Goal: Task Accomplishment & Management: Use online tool/utility

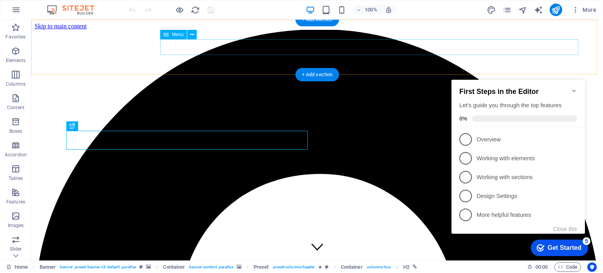
scroll to position [147, 0]
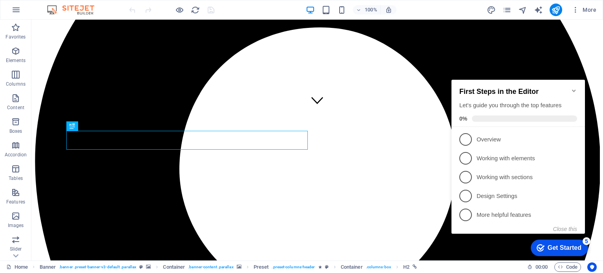
click at [574, 88] on icon "Minimize checklist" at bounding box center [574, 91] width 6 height 6
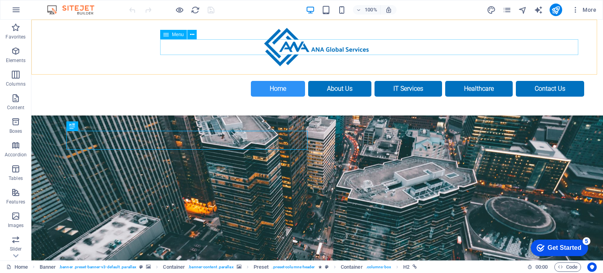
click at [239, 81] on nav "Home About Us IT Services Healthcare Contact Us" at bounding box center [317, 89] width 534 height 16
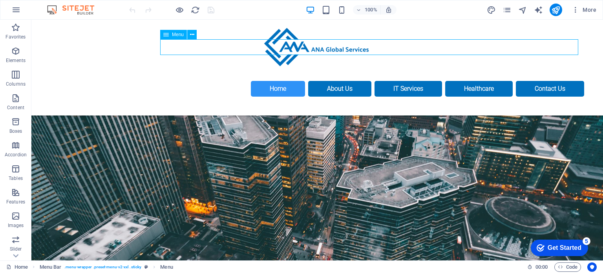
click at [239, 81] on nav "Home About Us IT Services Healthcare Contact Us" at bounding box center [317, 89] width 534 height 16
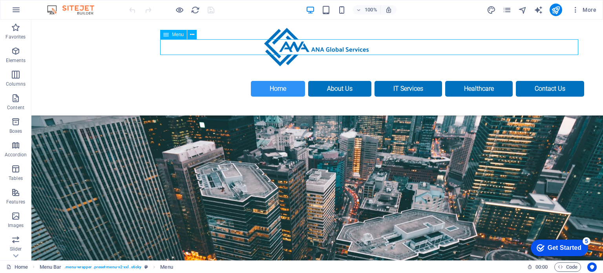
select select
select select "primary"
select select "1"
select select
select select "primary"
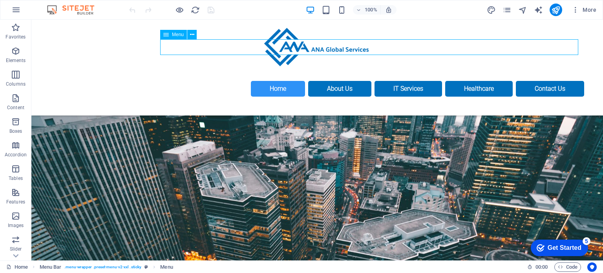
select select
select select "primary"
select select "4"
select select
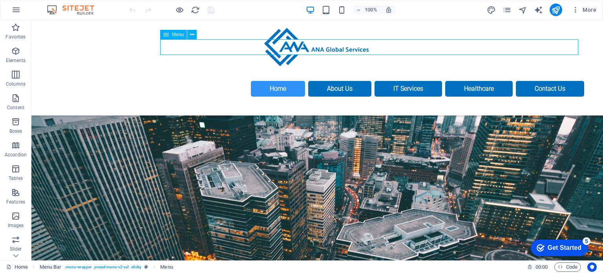
select select "primary"
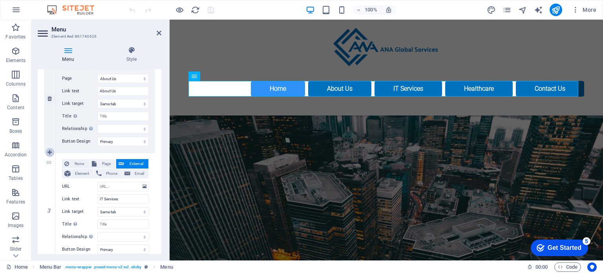
scroll to position [196, 0]
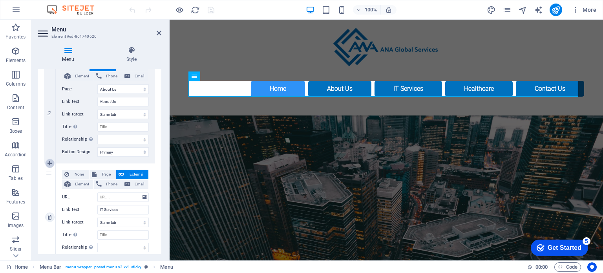
click at [51, 164] on icon at bounding box center [50, 163] width 4 height 5
select select
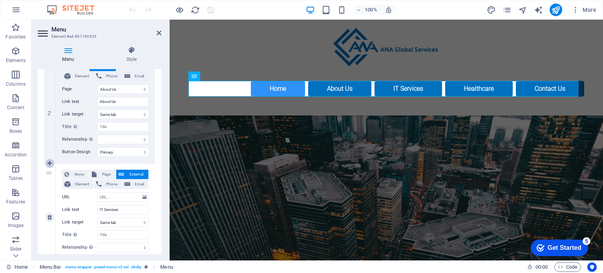
type input "IT Services"
select select
type input "Healthcare"
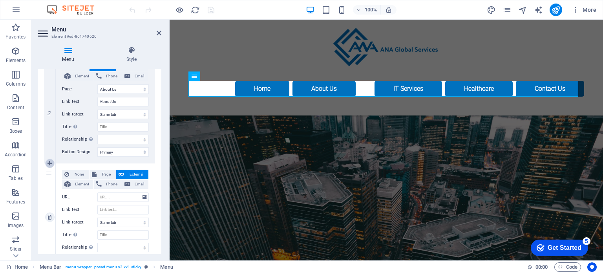
select select "4"
select select
select select "primary"
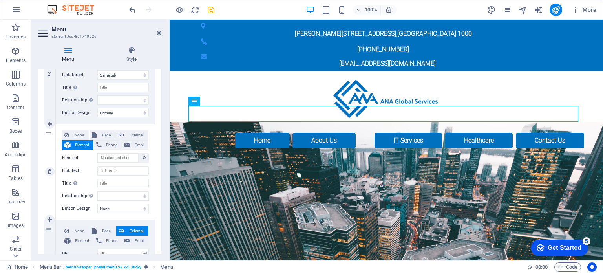
scroll to position [51, 0]
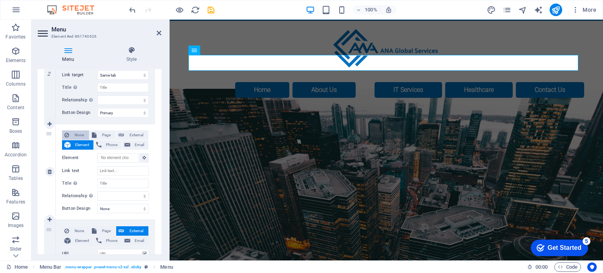
click at [79, 133] on span "None" at bounding box center [78, 134] width 15 height 9
select select
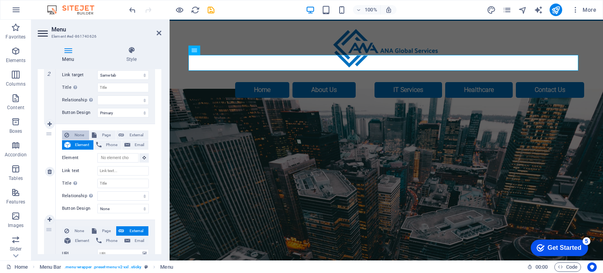
select select
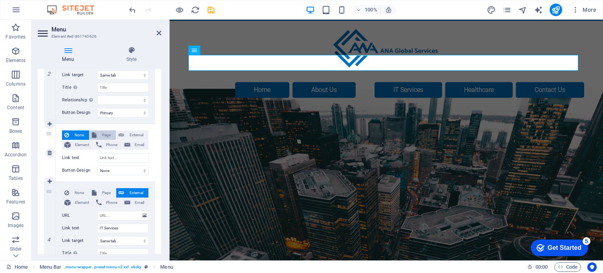
click at [101, 135] on span "Page" at bounding box center [106, 134] width 15 height 9
select select
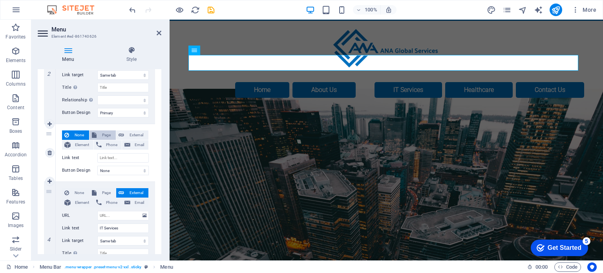
select select
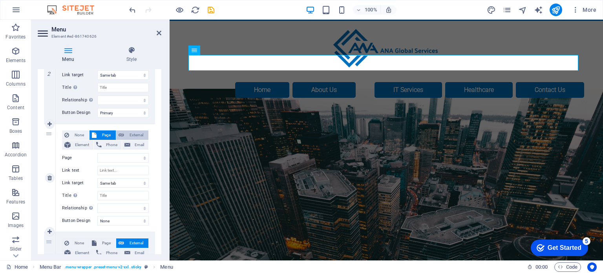
click at [134, 135] on span "External" at bounding box center [136, 134] width 20 height 9
select select
select select "blank"
select select
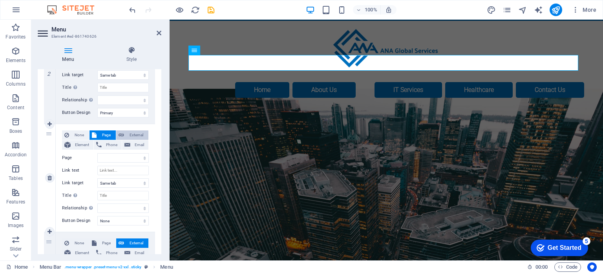
select select
click at [75, 135] on span "None" at bounding box center [78, 134] width 15 height 9
select select
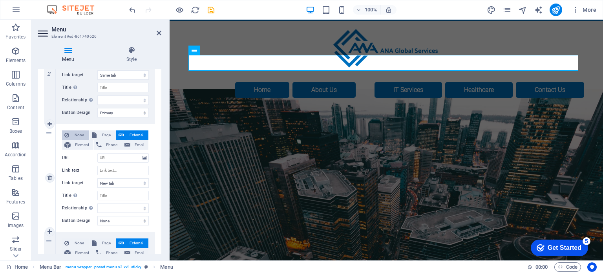
select select
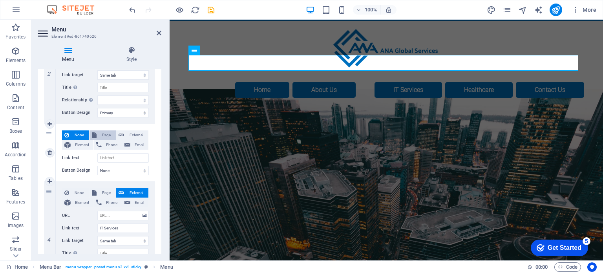
click at [105, 135] on span "Page" at bounding box center [106, 134] width 15 height 9
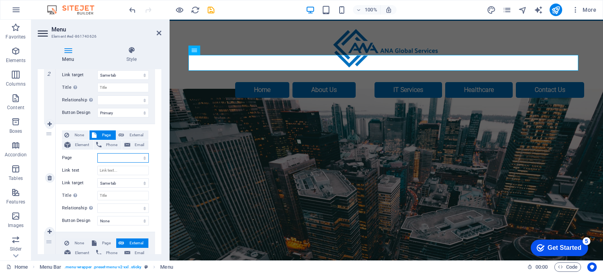
select select
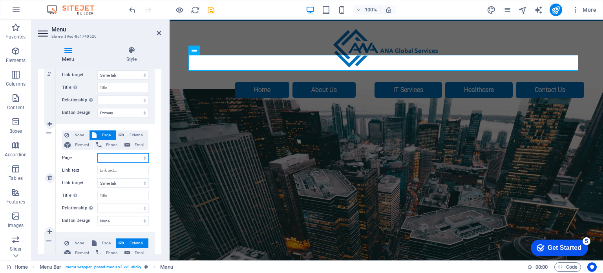
select select
click at [108, 169] on input "Link text" at bounding box center [122, 170] width 51 height 9
type input "Se"
select select
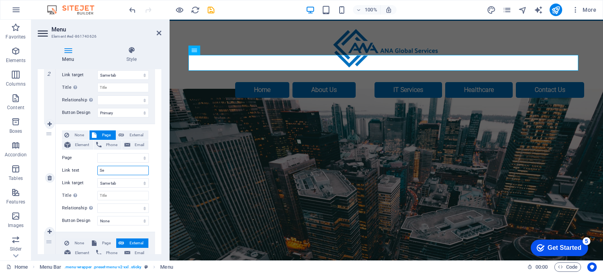
select select
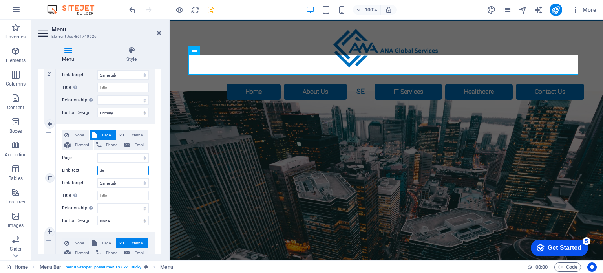
type input "Ser"
select select
type input "Serv"
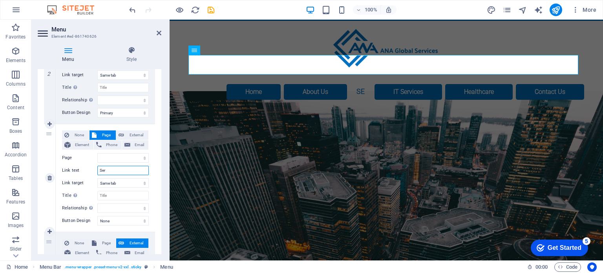
select select
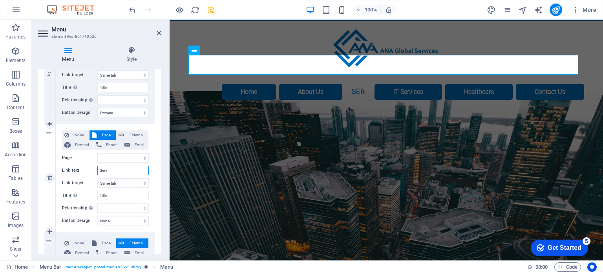
select select
type input "Services"
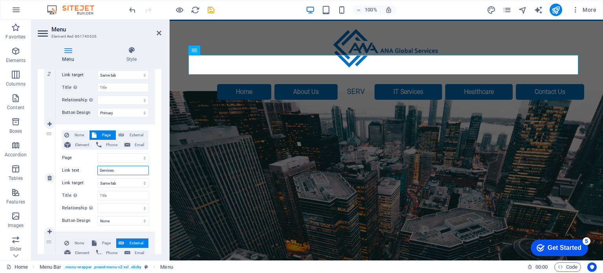
select select
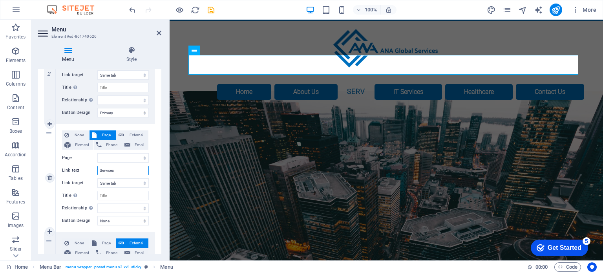
select select
type input "Services"
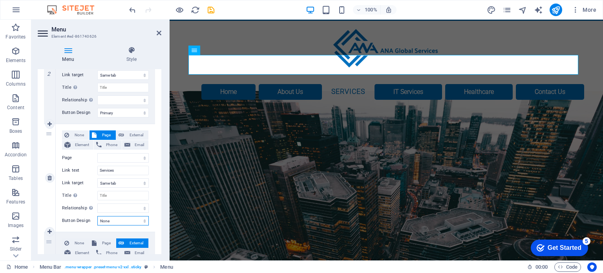
click at [124, 220] on select "None Default Primary Secondary" at bounding box center [122, 220] width 51 height 9
select select "primary"
click at [97, 216] on select "None Default Primary Secondary" at bounding box center [122, 220] width 51 height 9
select select
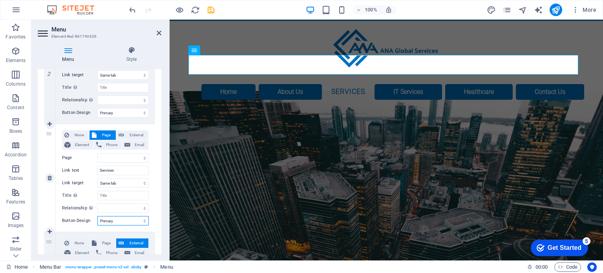
select select
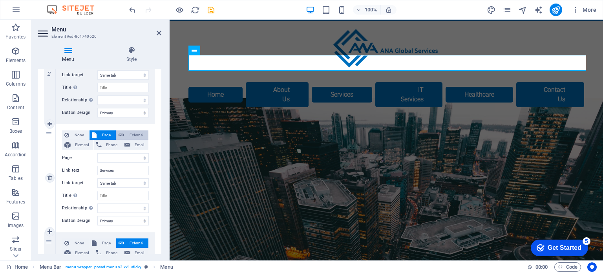
click at [138, 133] on span "External" at bounding box center [136, 134] width 20 height 9
select select
select select "blank"
select select
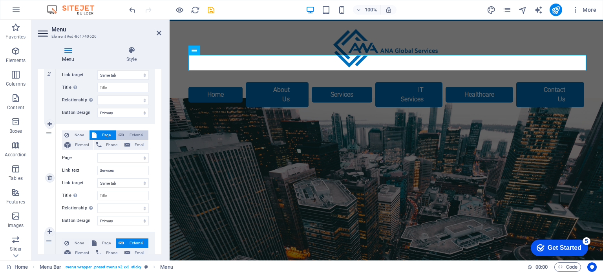
select select
click at [130, 182] on select "New tab Same tab Overlay" at bounding box center [122, 182] width 51 height 9
select select
click at [97, 178] on select "New tab Same tab Overlay" at bounding box center [122, 182] width 51 height 9
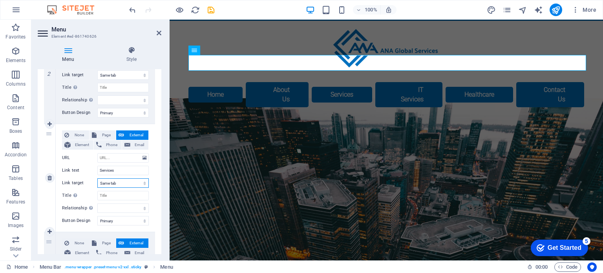
select select
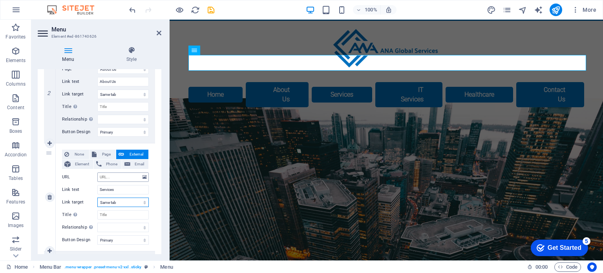
scroll to position [236, 0]
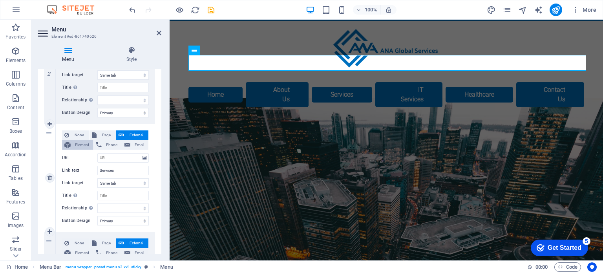
click at [76, 146] on span "Element" at bounding box center [82, 144] width 18 height 9
select select
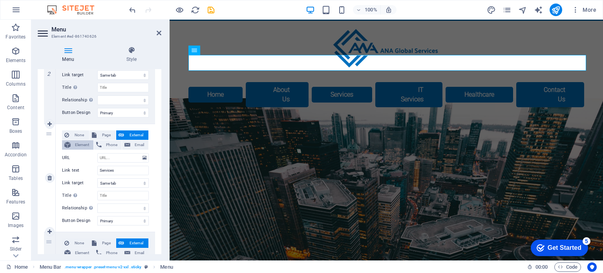
select select
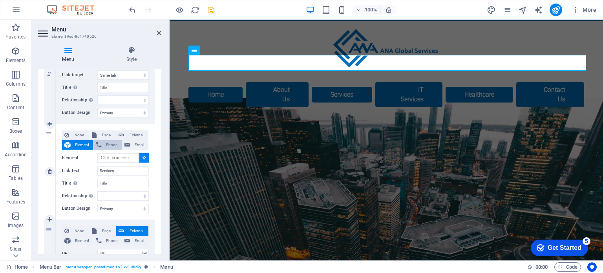
click at [110, 144] on span "Phone" at bounding box center [111, 144] width 15 height 9
select select
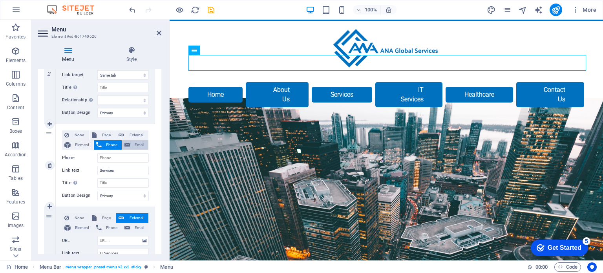
click at [133, 145] on span "Email" at bounding box center [139, 144] width 13 height 9
select select
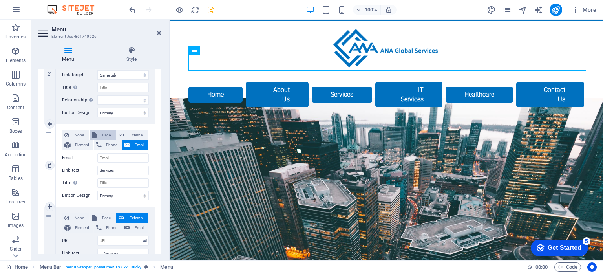
click at [97, 135] on button "Page" at bounding box center [103, 134] width 26 height 9
select select
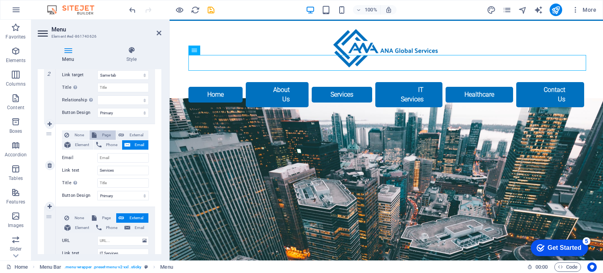
select select
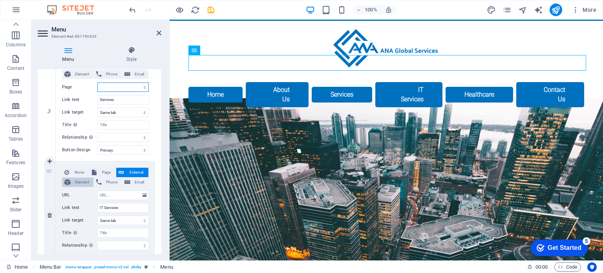
scroll to position [314, 0]
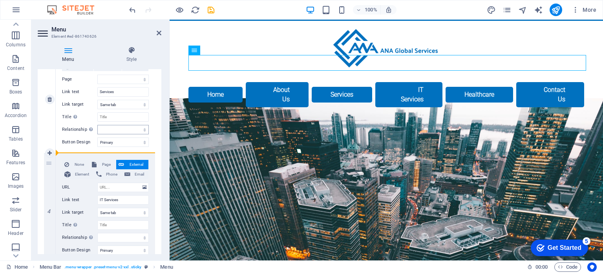
drag, startPoint x: 49, startPoint y: 182, endPoint x: 113, endPoint y: 129, distance: 83.4
click at [113, 129] on div "1 None Page External Element Phone Email Page Home About Us IT Services Healthc…" at bounding box center [99, 129] width 111 height 598
select select
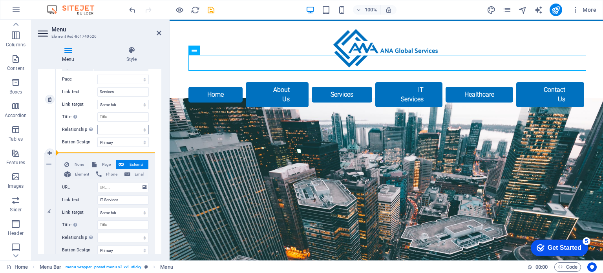
select select
type input "Healthcare"
select select "4"
type input "Contact Us"
select select
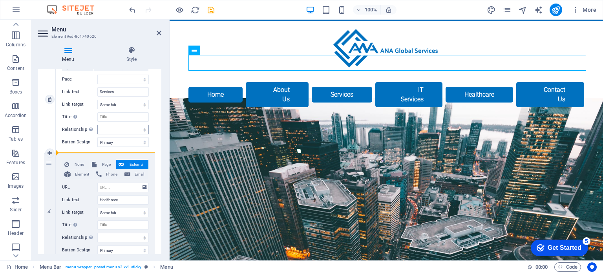
select select
select select "primary"
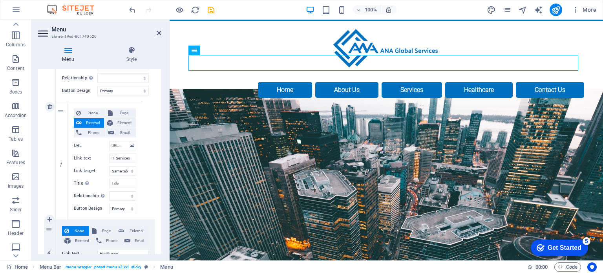
scroll to position [354, 0]
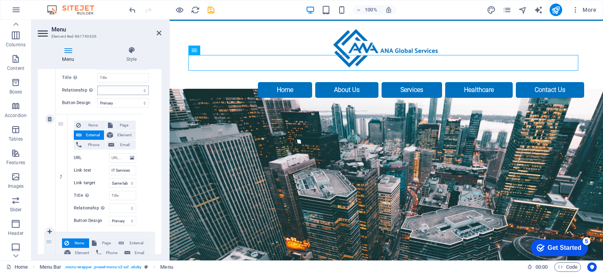
drag, startPoint x: 49, startPoint y: 251, endPoint x: 108, endPoint y: 89, distance: 172.9
click at [108, 89] on div "1 None Page External Element Phone Email Page Home About Us IT Services Healthc…" at bounding box center [99, 94] width 111 height 608
select select
type input "Healthcare"
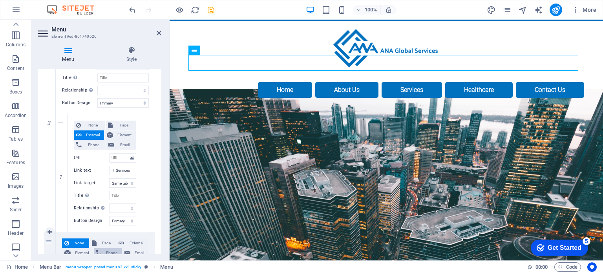
select select
type input "Services"
select select
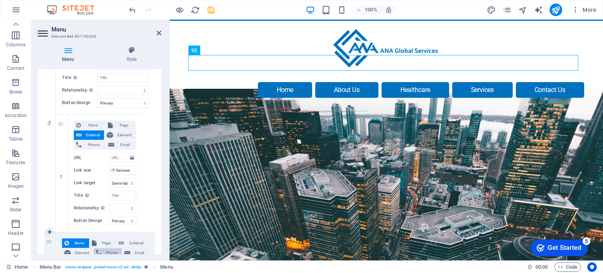
select select "primary"
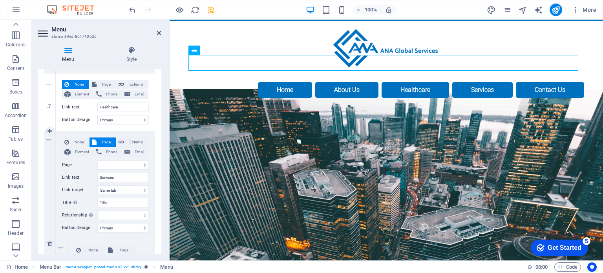
scroll to position [275, 0]
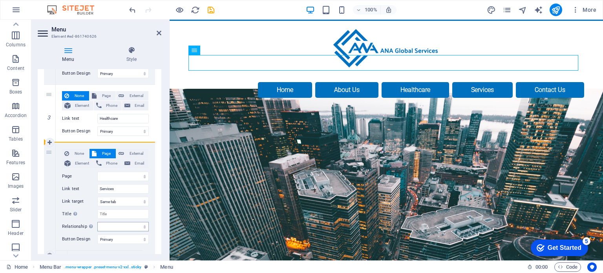
drag, startPoint x: 50, startPoint y: 126, endPoint x: 115, endPoint y: 226, distance: 118.9
click at [115, 226] on div "1 None Page External Element Phone Email Page Home About Us IT Services Healthc…" at bounding box center [99, 173] width 111 height 608
select select
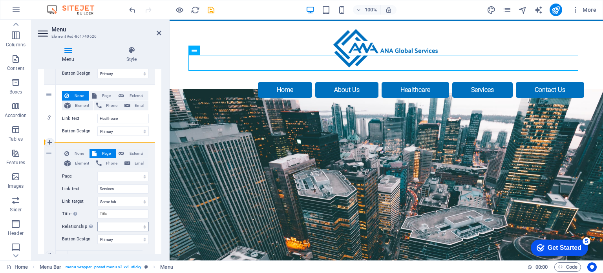
select select
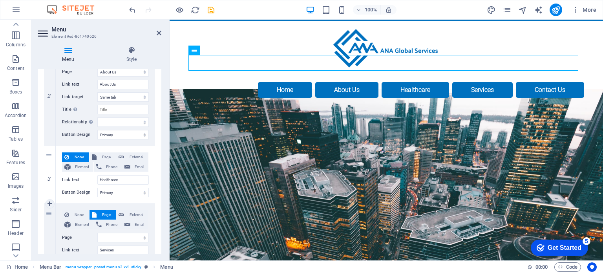
scroll to position [196, 0]
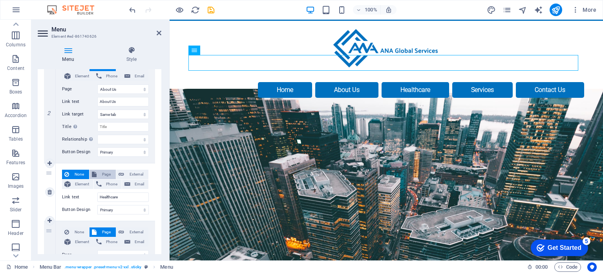
click at [102, 174] on span "Page" at bounding box center [106, 174] width 15 height 9
select select
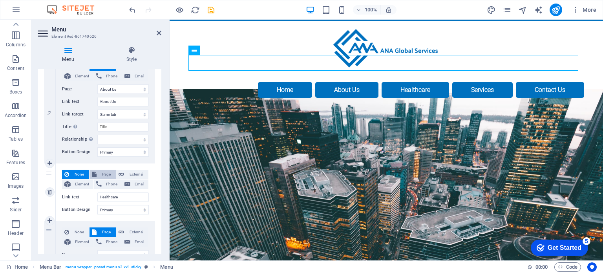
select select
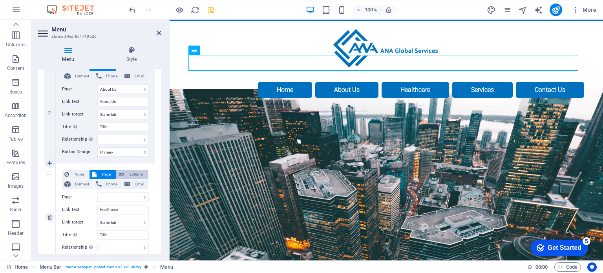
click at [133, 172] on span "External" at bounding box center [136, 174] width 20 height 9
select select
select select "blank"
select select
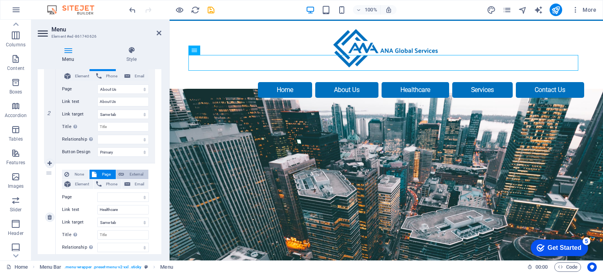
select select
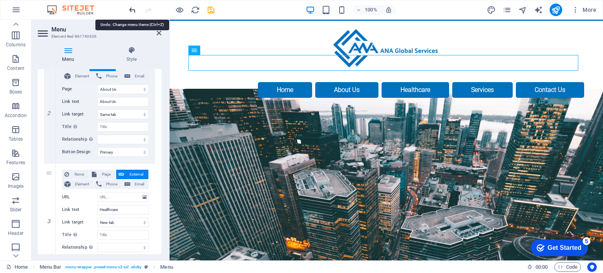
click at [131, 11] on icon "undo" at bounding box center [132, 9] width 9 height 9
select select
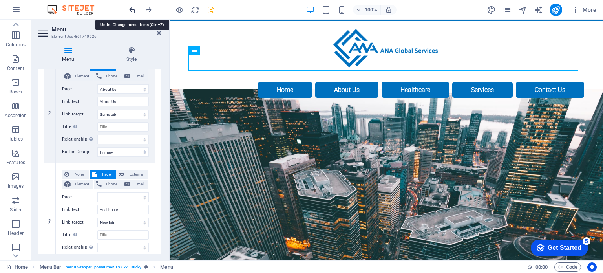
select select
click at [131, 11] on icon "undo" at bounding box center [132, 9] width 9 height 9
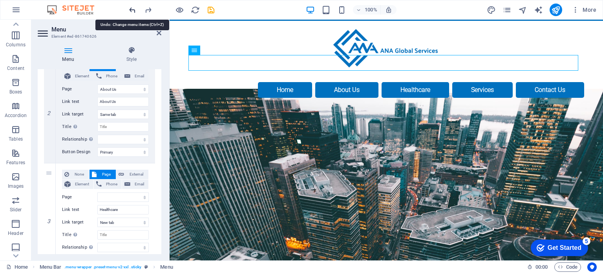
select select
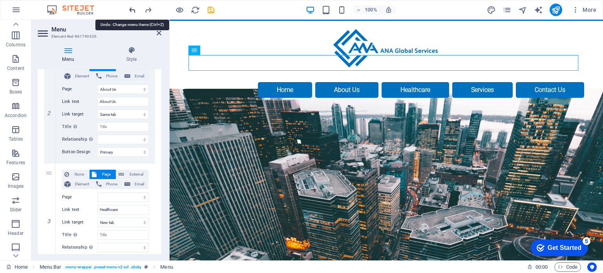
select select
click at [131, 11] on icon "undo" at bounding box center [132, 9] width 9 height 9
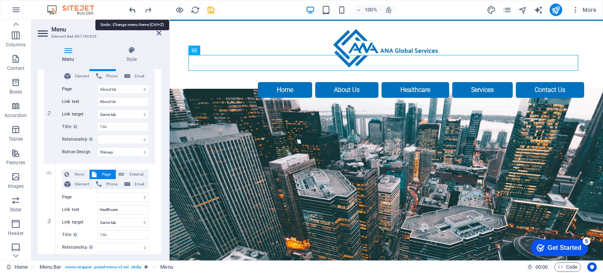
select select
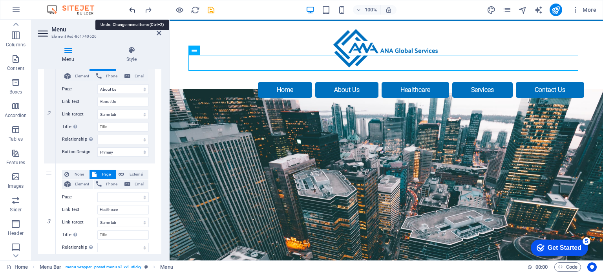
select select
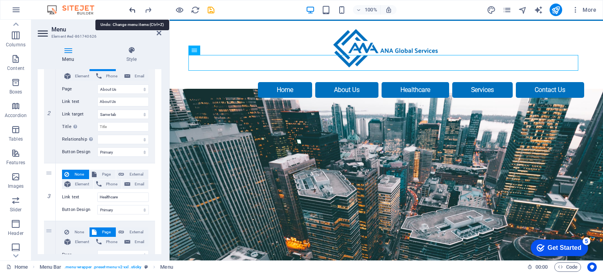
click at [130, 10] on icon "undo" at bounding box center [132, 9] width 9 height 9
select select
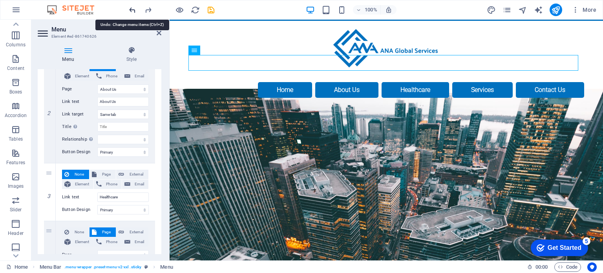
select select
click at [130, 10] on icon "undo" at bounding box center [132, 9] width 9 height 9
select select
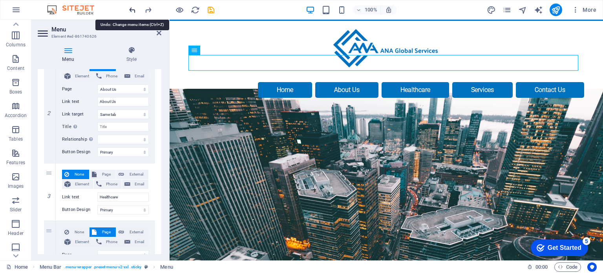
select select
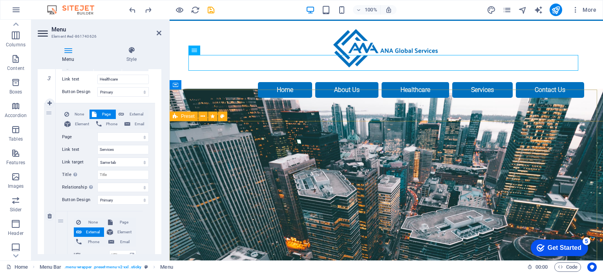
scroll to position [275, 0]
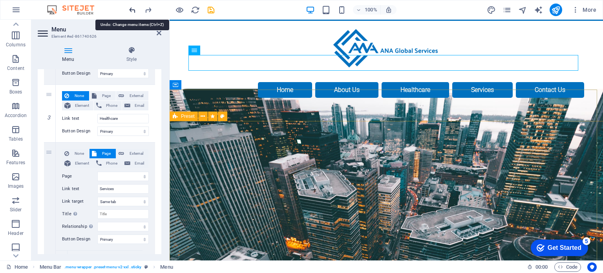
click at [135, 10] on icon "undo" at bounding box center [132, 9] width 9 height 9
select select
type input "Services"
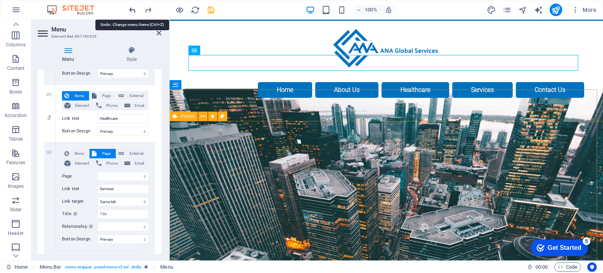
select select
type input "Healthcare"
select select
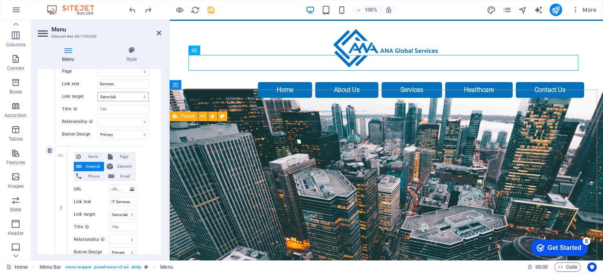
scroll to position [354, 0]
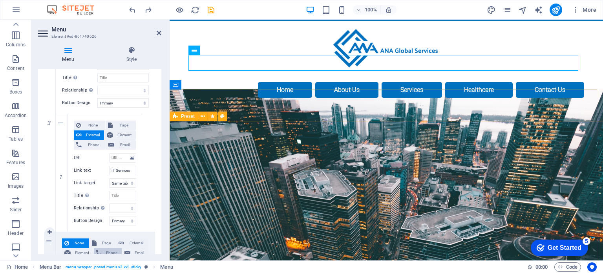
drag, startPoint x: 49, startPoint y: 250, endPoint x: 110, endPoint y: 89, distance: 172.7
click at [110, 89] on div "1 None Page External Element Phone Email Page Home About Us IT Services Healthc…" at bounding box center [99, 94] width 111 height 608
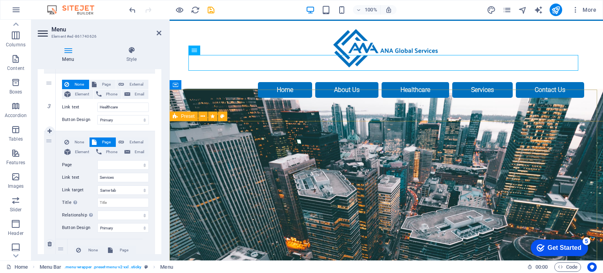
scroll to position [275, 0]
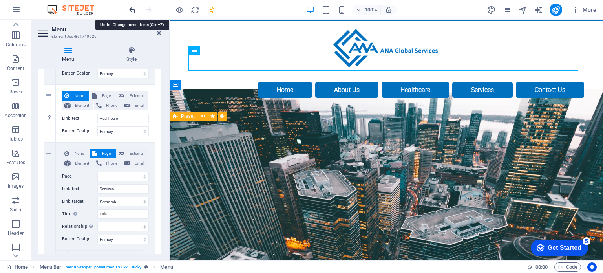
click at [132, 10] on icon "undo" at bounding box center [132, 9] width 9 height 9
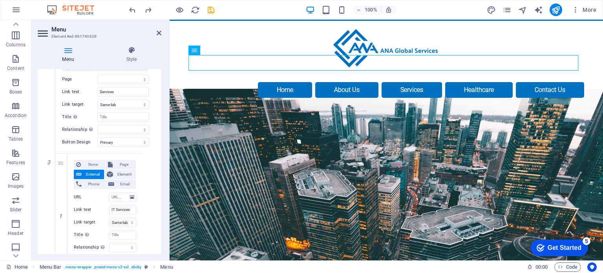
scroll to position [354, 0]
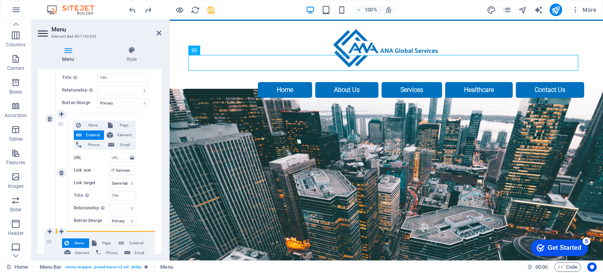
drag, startPoint x: 51, startPoint y: 251, endPoint x: 62, endPoint y: 208, distance: 44.3
click at [62, 208] on div "1 None Page External Element Phone Email Page Home About Us IT Services Healthc…" at bounding box center [99, 94] width 111 height 608
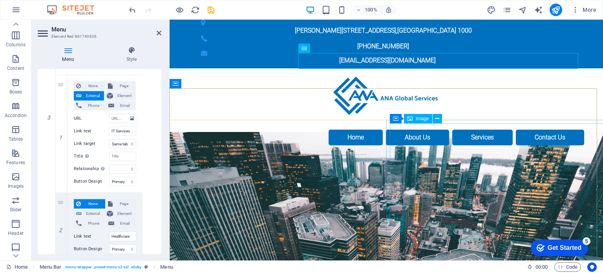
scroll to position [0, 0]
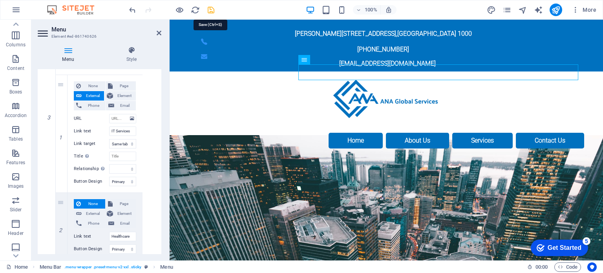
click at [212, 10] on icon "save" at bounding box center [211, 9] width 9 height 9
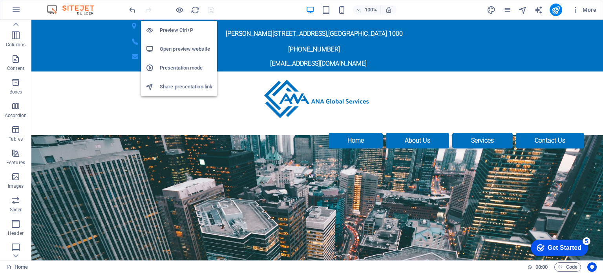
click at [176, 48] on h6 "Open preview website" at bounding box center [186, 48] width 53 height 9
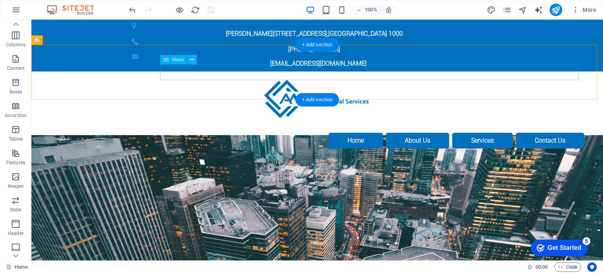
click at [309, 133] on nav "Home About Us Services IT Services Healthcare Contact Us" at bounding box center [317, 141] width 534 height 16
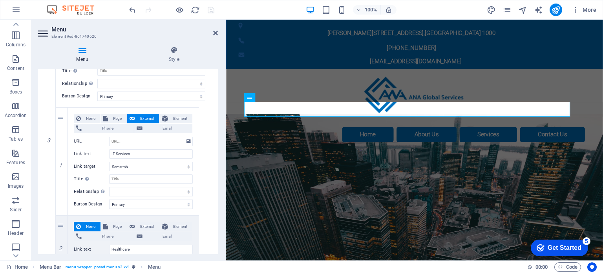
scroll to position [347, 0]
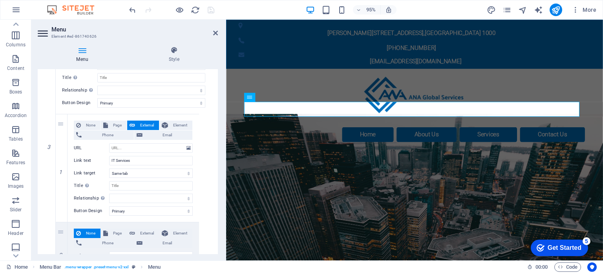
drag, startPoint x: 168, startPoint y: 172, endPoint x: 227, endPoint y: 172, distance: 58.5
click at [227, 172] on div "Menu Element #ed-861740626 Menu Style Menu Auto Custom Create custom menu items…" at bounding box center [317, 140] width 572 height 241
click at [113, 125] on span "Page" at bounding box center [117, 125] width 14 height 9
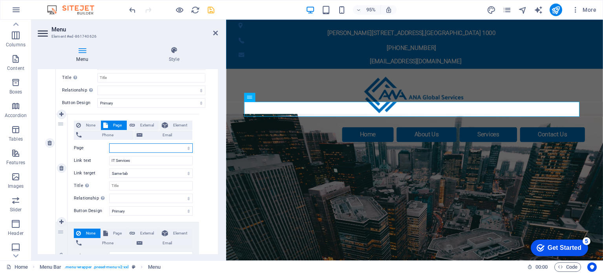
click at [132, 147] on select "Home About Us IT Services Healthcare Consultancy Contact Us Privacy Policy" at bounding box center [151, 147] width 84 height 9
click at [109, 143] on select "Home About Us IT Services Healthcare Consultancy Contact Us Privacy Policy" at bounding box center [151, 147] width 84 height 9
click at [146, 124] on span "External" at bounding box center [146, 125] width 19 height 9
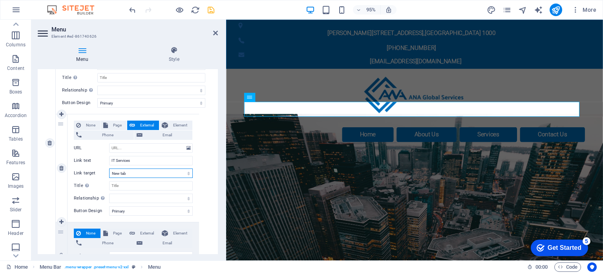
click at [141, 171] on select "New tab Same tab Overlay" at bounding box center [151, 173] width 84 height 9
click at [109, 169] on select "New tab Same tab Overlay" at bounding box center [151, 173] width 84 height 9
click at [177, 125] on span "Element" at bounding box center [180, 125] width 20 height 9
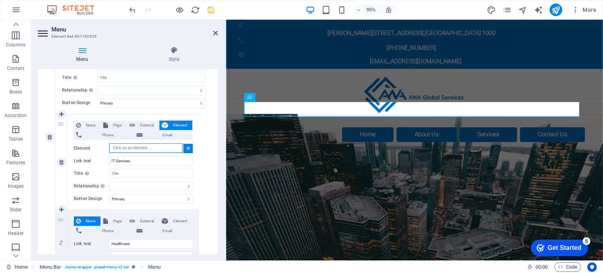
scroll to position [341, 0]
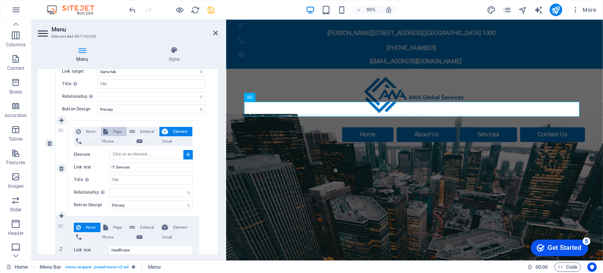
click at [119, 130] on span "Page" at bounding box center [117, 131] width 14 height 9
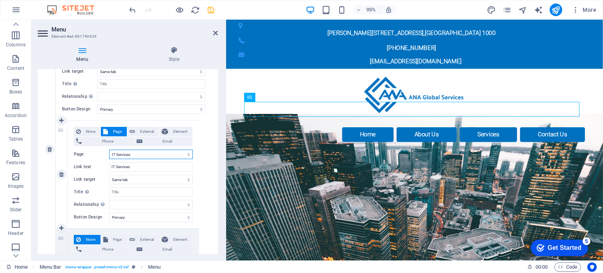
scroll to position [347, 0]
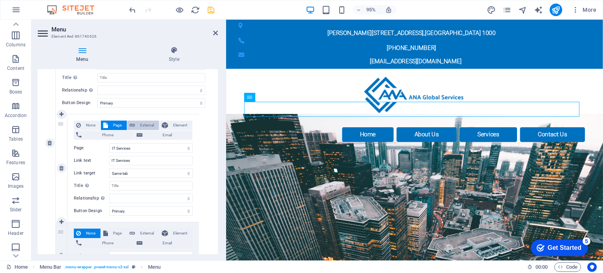
click at [143, 125] on span "External" at bounding box center [146, 125] width 19 height 9
click at [112, 125] on span "Page" at bounding box center [117, 125] width 14 height 9
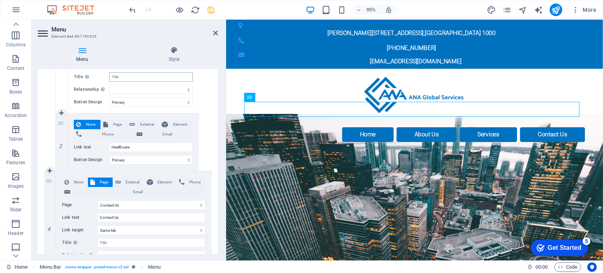
scroll to position [465, 0]
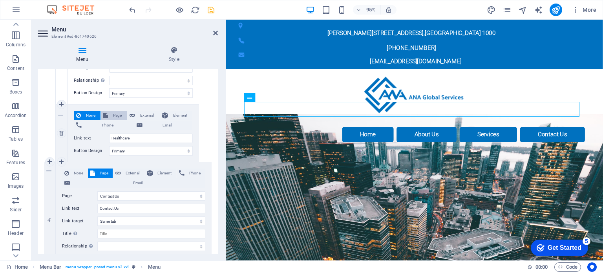
click at [115, 113] on span "Page" at bounding box center [117, 115] width 14 height 9
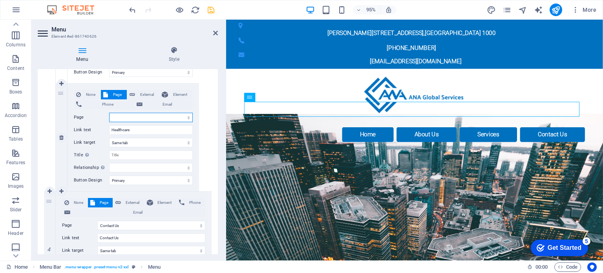
scroll to position [476, 0]
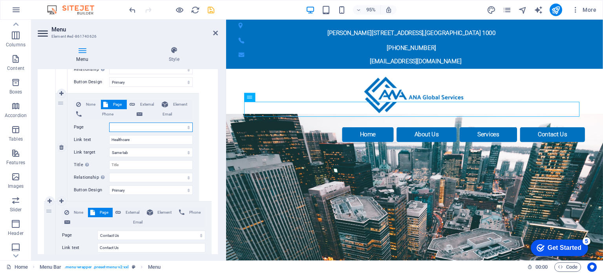
click at [142, 125] on select "Home About Us IT Services Healthcare Consultancy Contact Us Privacy Policy" at bounding box center [151, 127] width 84 height 9
click at [109, 123] on select "Home About Us IT Services Healthcare Consultancy Contact Us Privacy Policy" at bounding box center [151, 127] width 84 height 9
click at [134, 152] on select "New tab Same tab Overlay" at bounding box center [151, 152] width 84 height 9
click at [109, 148] on select "New tab Same tab Overlay" at bounding box center [151, 152] width 84 height 9
click at [209, 12] on icon "save" at bounding box center [211, 9] width 9 height 9
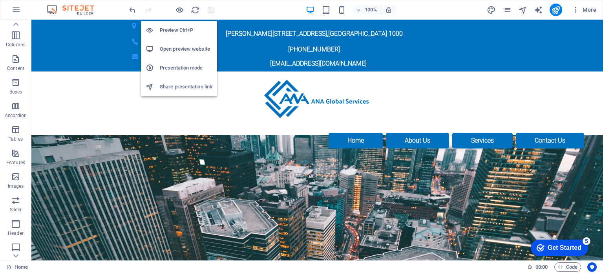
click at [176, 50] on h6 "Open preview website" at bounding box center [186, 48] width 53 height 9
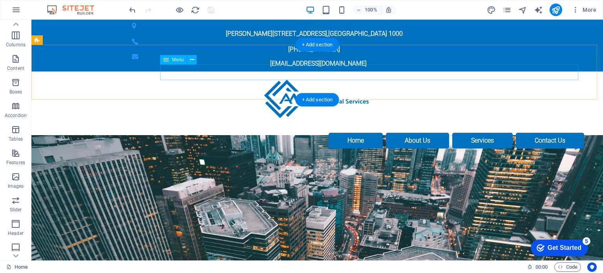
click at [310, 133] on nav "Home About Us Services IT Services Healthcare Contact Us" at bounding box center [317, 141] width 534 height 16
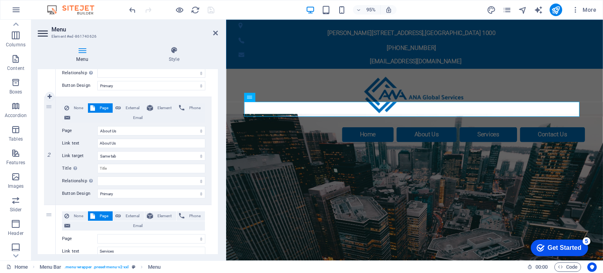
scroll to position [157, 0]
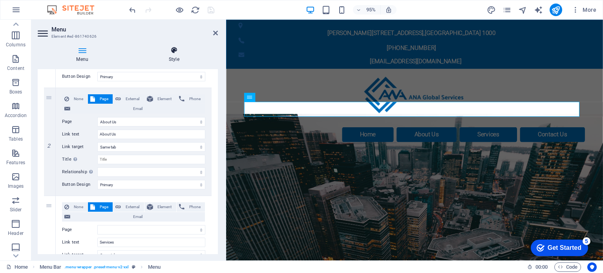
click at [173, 55] on h4 "Style" at bounding box center [174, 54] width 88 height 16
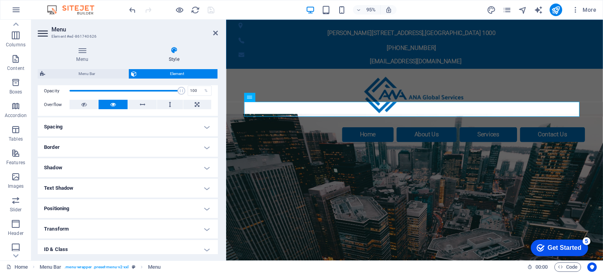
scroll to position [118, 0]
click at [207, 120] on h4 "Spacing" at bounding box center [128, 126] width 180 height 19
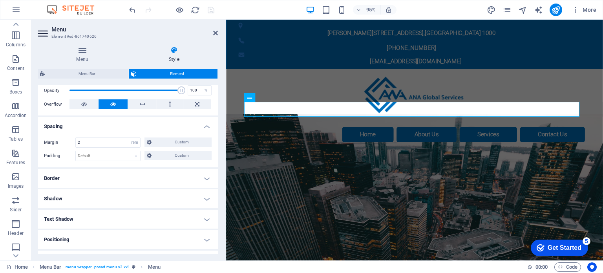
click at [203, 177] on h4 "Border" at bounding box center [128, 178] width 180 height 19
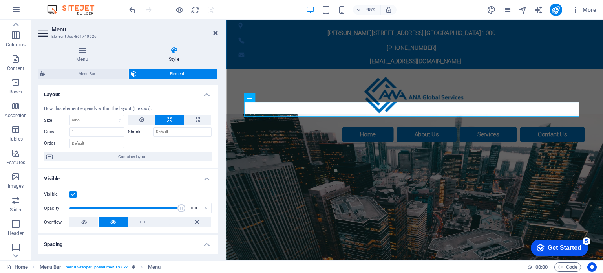
scroll to position [0, 0]
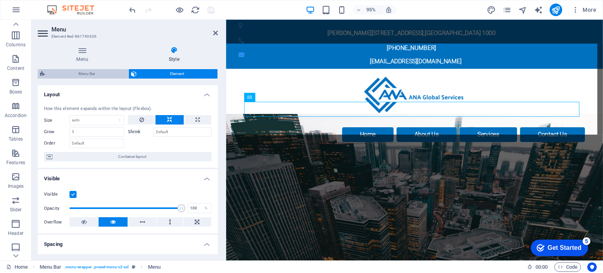
click at [91, 71] on span "Menu Bar" at bounding box center [87, 73] width 79 height 9
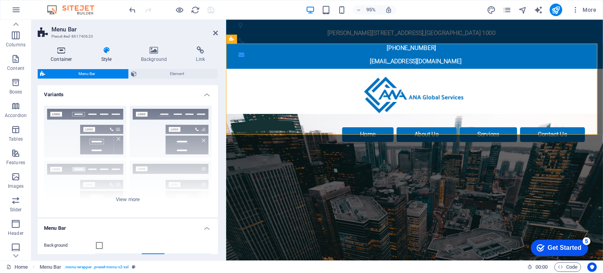
click at [64, 53] on icon at bounding box center [62, 50] width 48 height 8
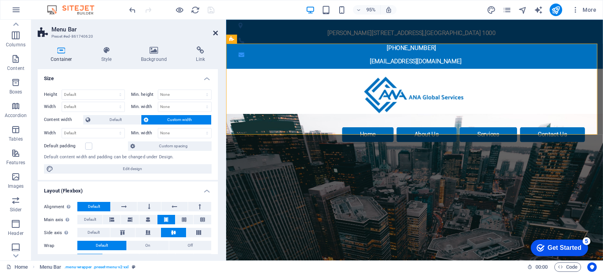
click at [214, 33] on icon at bounding box center [215, 33] width 5 height 6
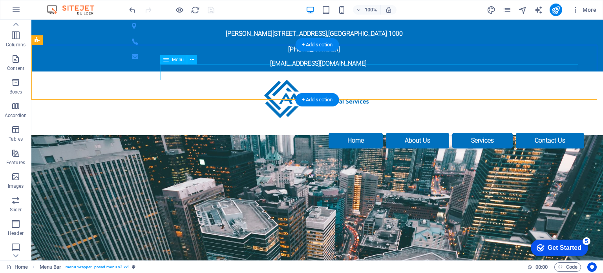
click at [310, 133] on nav "Home About Us Services IT Services Healthcare Contact Us" at bounding box center [317, 141] width 534 height 16
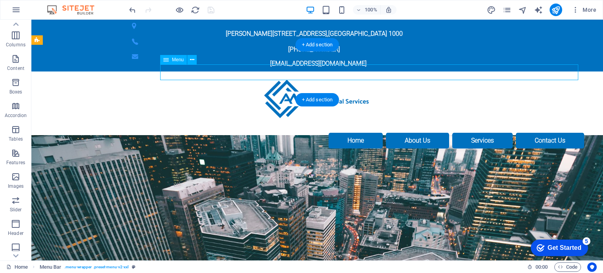
click at [310, 133] on nav "Home About Us Services IT Services Healthcare Contact Us" at bounding box center [317, 141] width 534 height 16
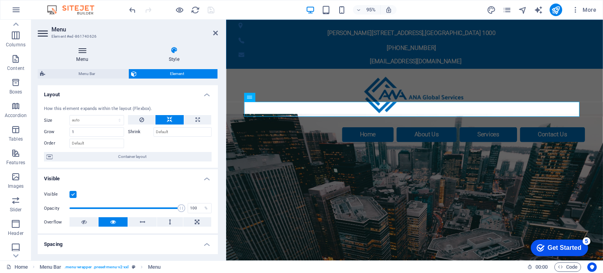
click at [89, 49] on icon at bounding box center [83, 50] width 90 height 8
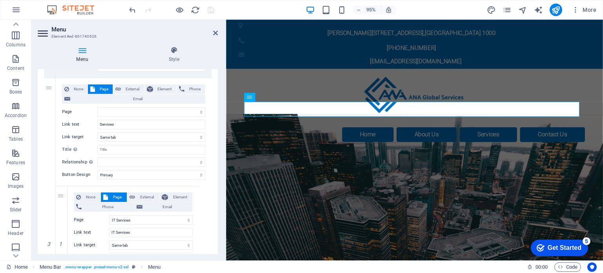
scroll to position [314, 0]
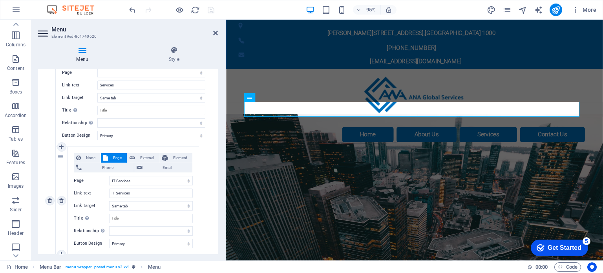
click at [61, 156] on div "1" at bounding box center [62, 201] width 12 height 108
click at [61, 146] on icon at bounding box center [61, 146] width 4 height 5
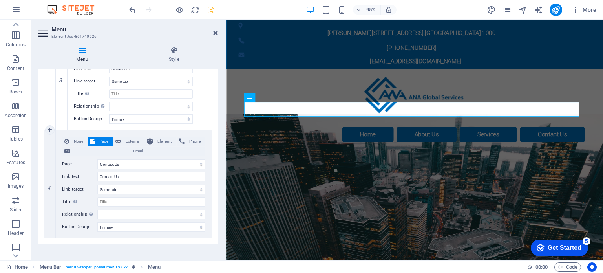
scroll to position [648, 0]
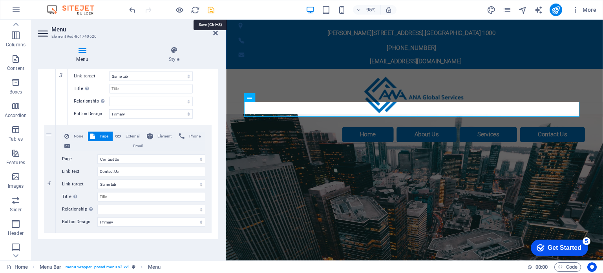
click at [211, 7] on icon "save" at bounding box center [211, 9] width 9 height 9
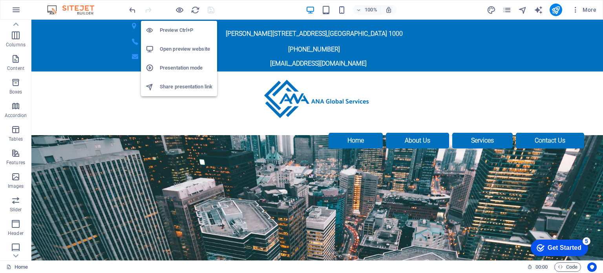
click at [174, 48] on h6 "Open preview website" at bounding box center [186, 48] width 53 height 9
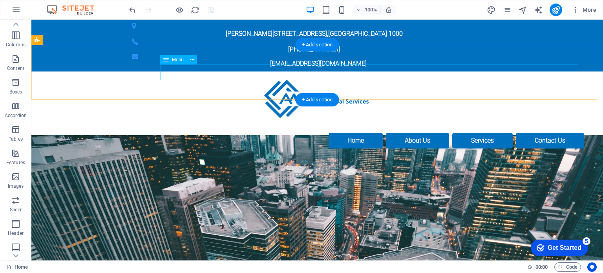
click at [307, 133] on nav "Home About Us Services IT Services Healthcare Contact Us" at bounding box center [317, 141] width 534 height 16
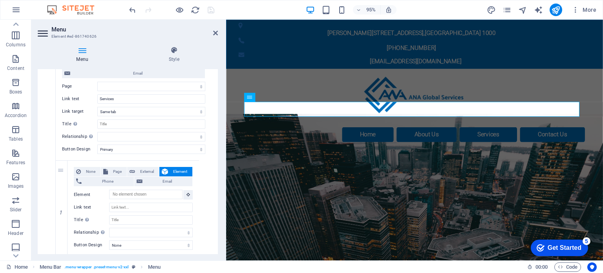
scroll to position [314, 0]
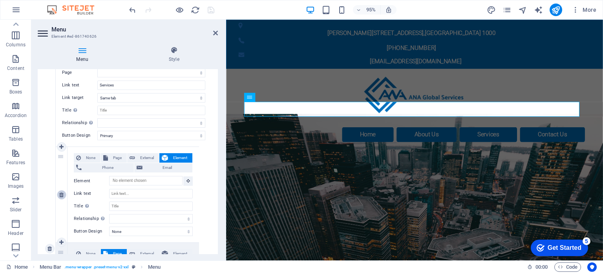
click at [62, 193] on icon at bounding box center [61, 194] width 4 height 5
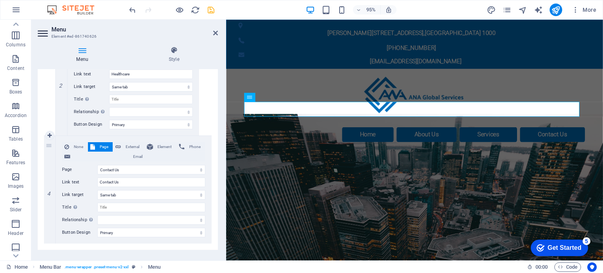
scroll to position [552, 0]
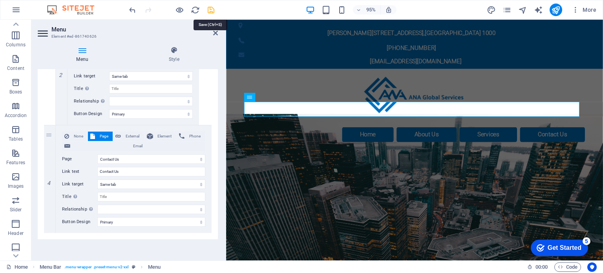
click at [212, 6] on icon "save" at bounding box center [211, 9] width 9 height 9
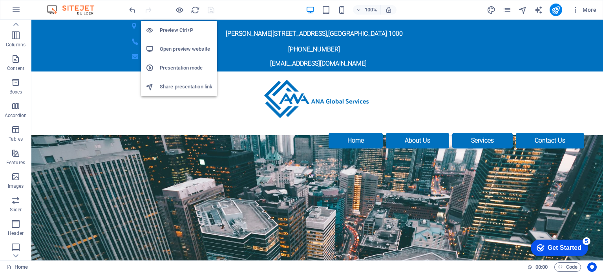
click at [173, 29] on h6 "Preview Ctrl+P" at bounding box center [186, 30] width 53 height 9
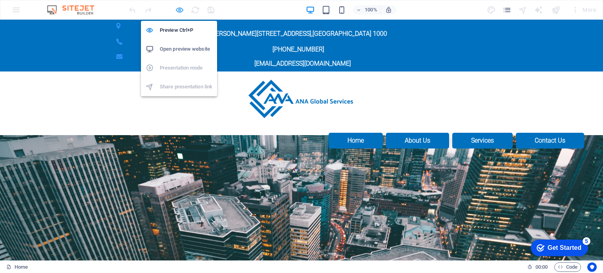
click at [178, 7] on icon "button" at bounding box center [179, 9] width 9 height 9
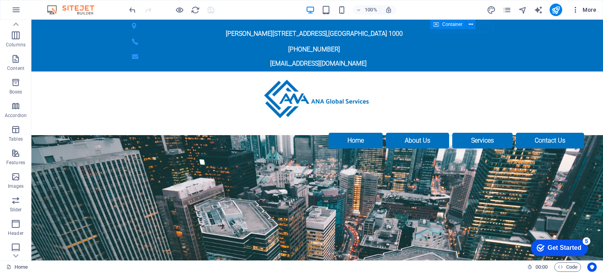
click at [576, 9] on icon "button" at bounding box center [576, 10] width 8 height 8
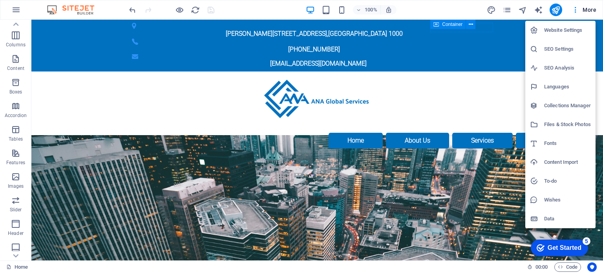
click at [17, 6] on div at bounding box center [301, 136] width 603 height 273
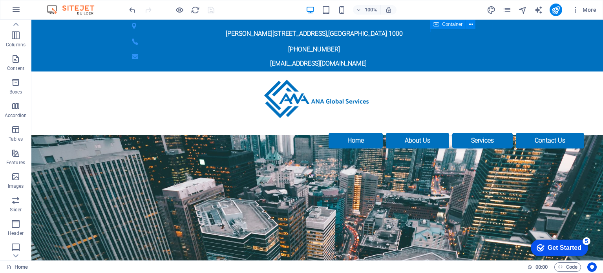
click at [16, 9] on icon "button" at bounding box center [15, 9] width 9 height 9
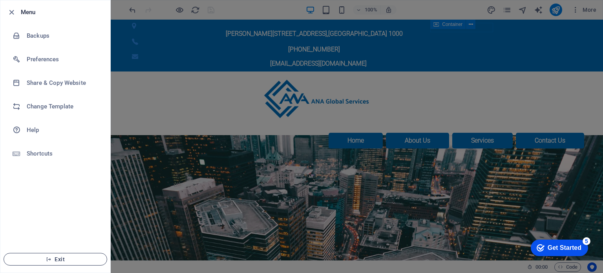
click at [62, 258] on span "Exit" at bounding box center [55, 259] width 90 height 6
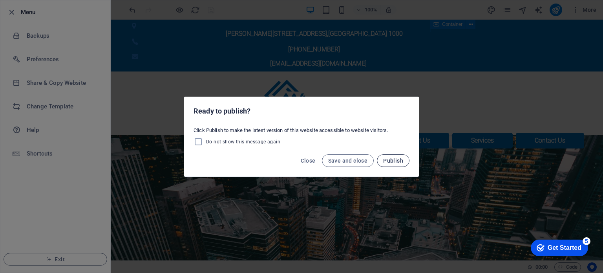
click at [392, 161] on span "Publish" at bounding box center [393, 161] width 20 height 6
